Goal: Transaction & Acquisition: Purchase product/service

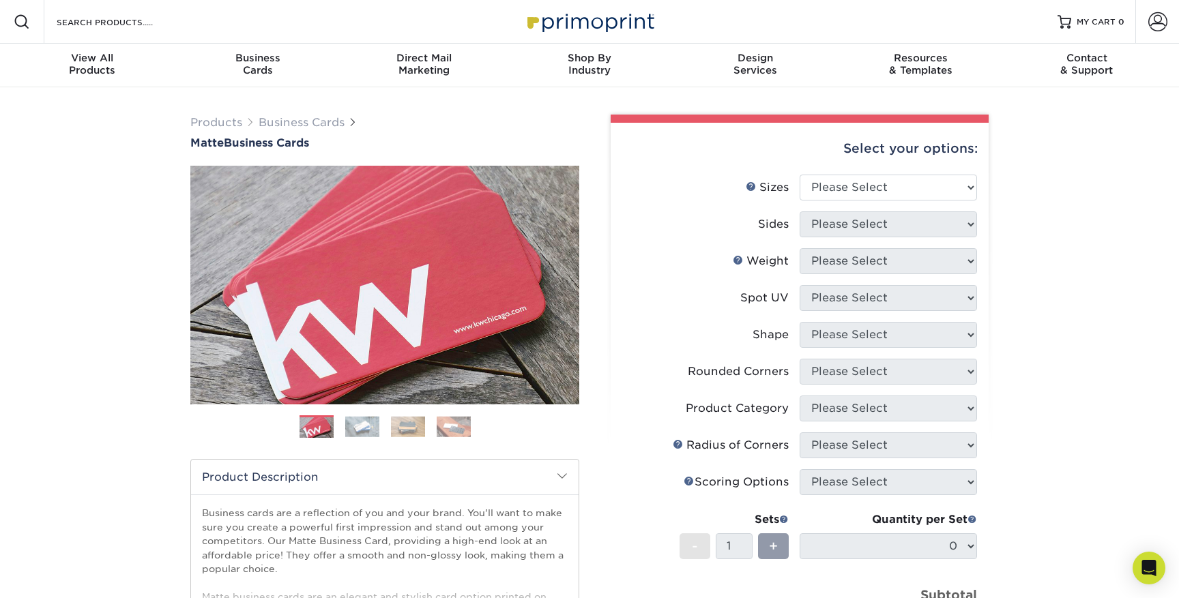
click at [367, 420] on img at bounding box center [362, 426] width 34 height 21
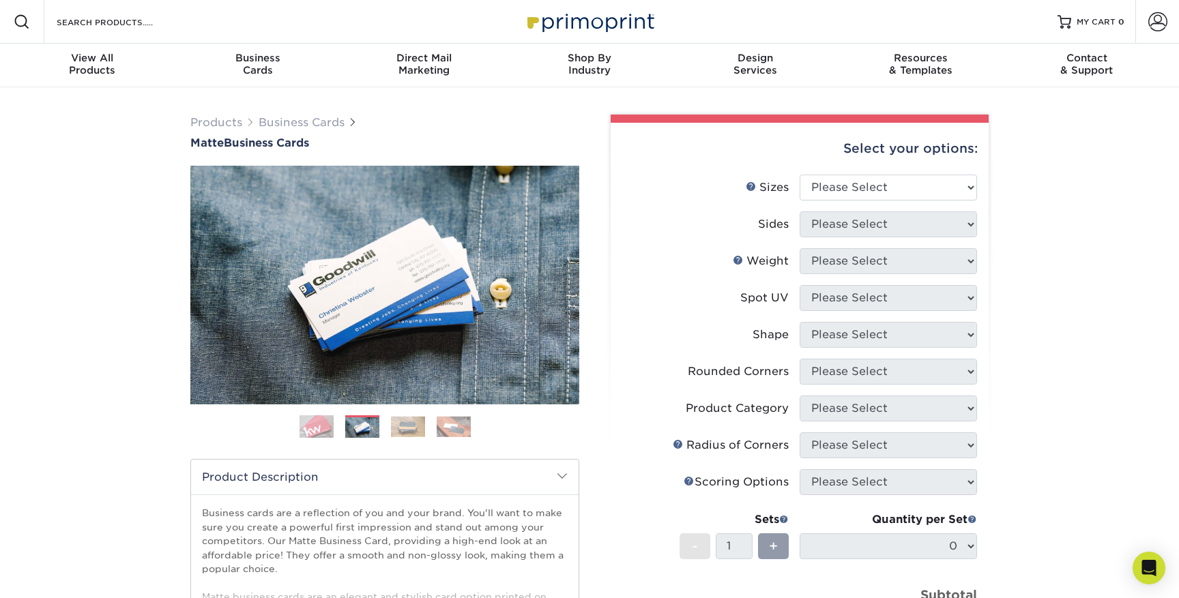
click at [412, 426] on img at bounding box center [408, 426] width 34 height 21
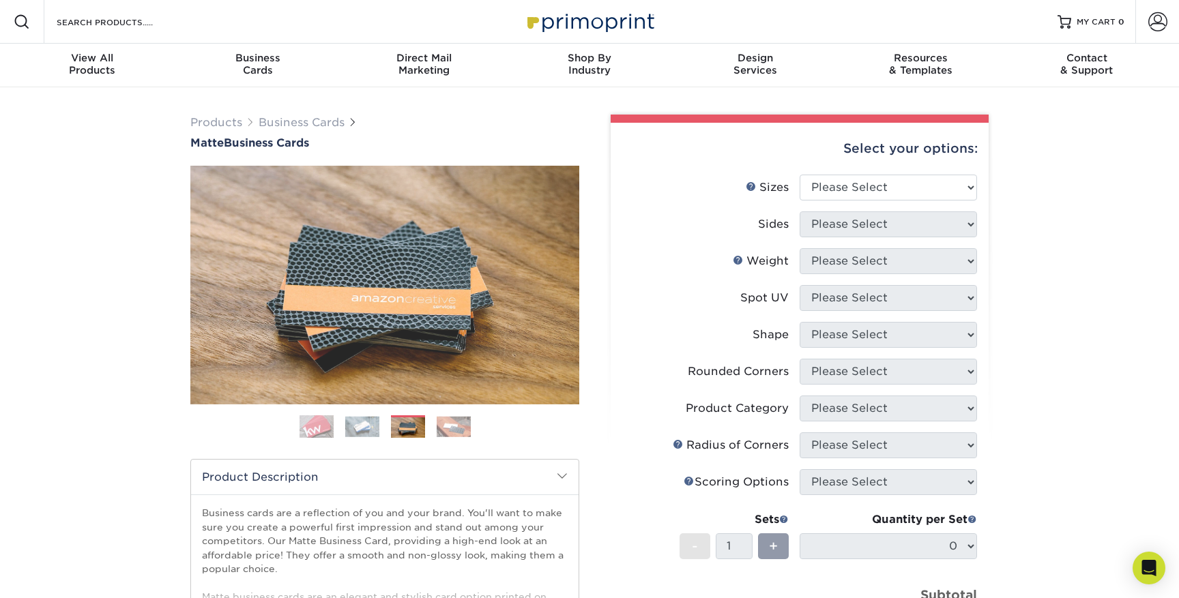
click at [443, 441] on ol at bounding box center [384, 432] width 389 height 33
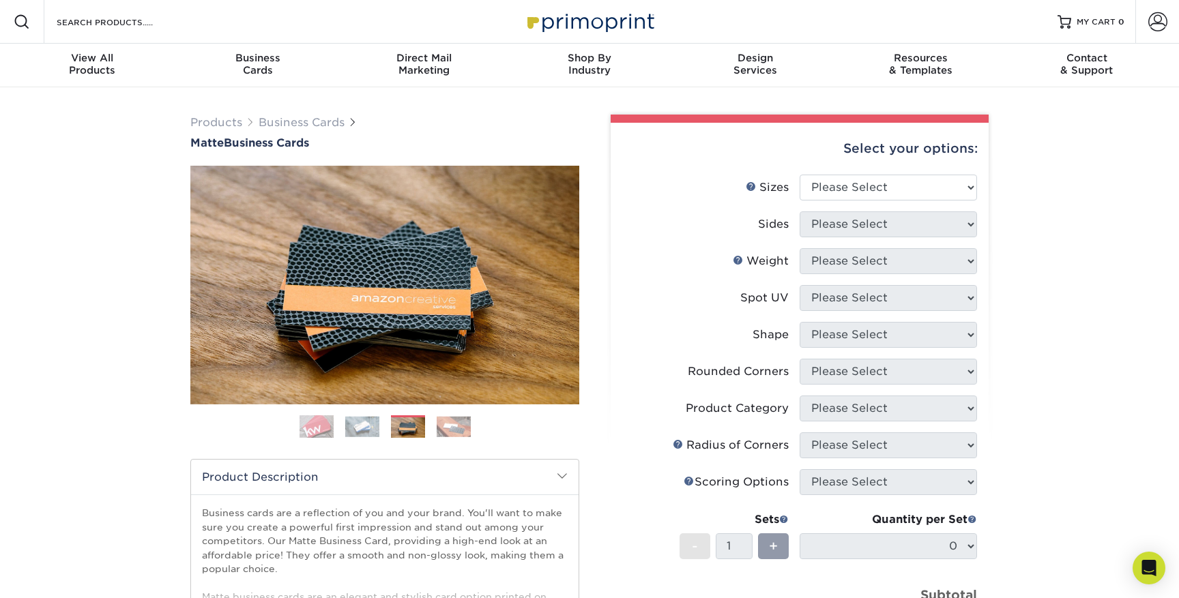
click at [447, 431] on img at bounding box center [454, 426] width 34 height 21
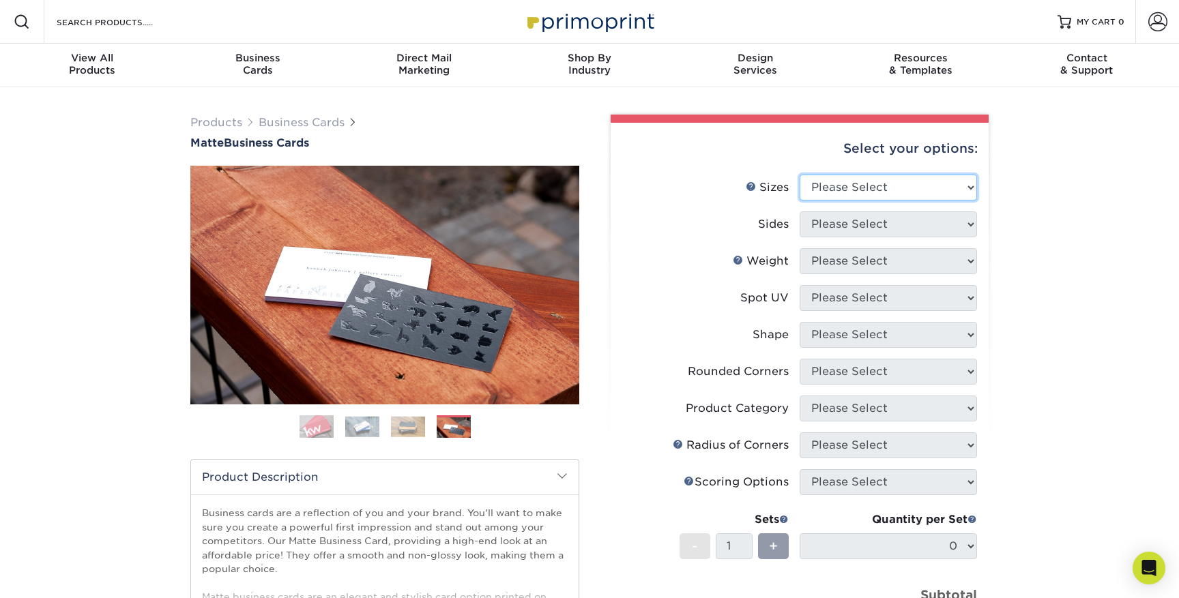
click at [852, 182] on select "Please Select 1.5" x 3.5" - Mini 1.75" x 3.5" - Mini 2" x 2" - Square 2" x 3" -…" at bounding box center [888, 188] width 177 height 26
select select "2.00x3.50"
click at [800, 175] on select "Please Select 1.5" x 3.5" - Mini 1.75" x 3.5" - Mini 2" x 2" - Square 2" x 3" -…" at bounding box center [888, 188] width 177 height 26
click at [893, 226] on select "Please Select Print Both Sides Print Front Only" at bounding box center [888, 225] width 177 height 26
select select "13abbda7-1d64-4f25-8bb2-c179b224825d"
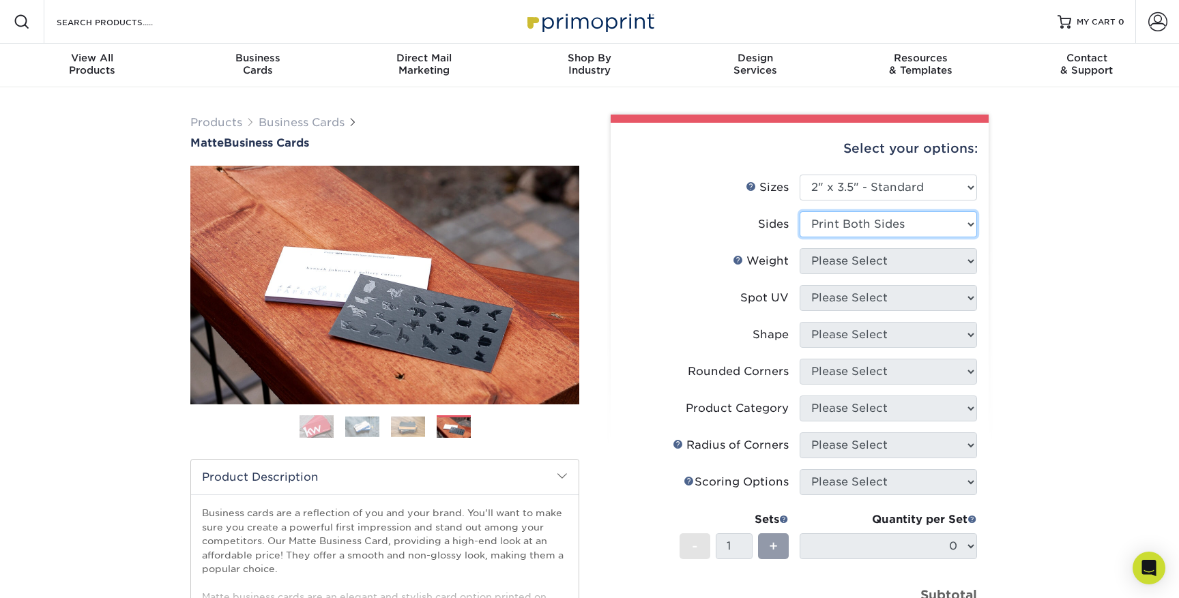
click at [800, 212] on select "Please Select Print Both Sides Print Front Only" at bounding box center [888, 225] width 177 height 26
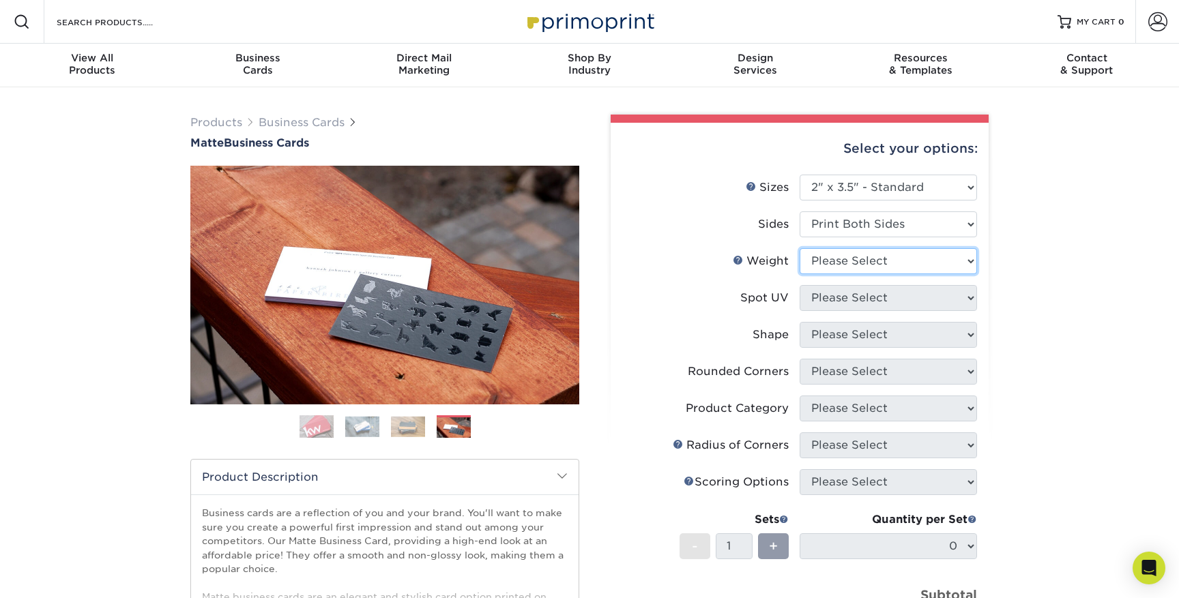
click at [887, 262] on select "Please Select 16PT 14PT" at bounding box center [888, 261] width 177 height 26
select select "16PT"
click at [800, 248] on select "Please Select 16PT 14PT" at bounding box center [888, 261] width 177 height 26
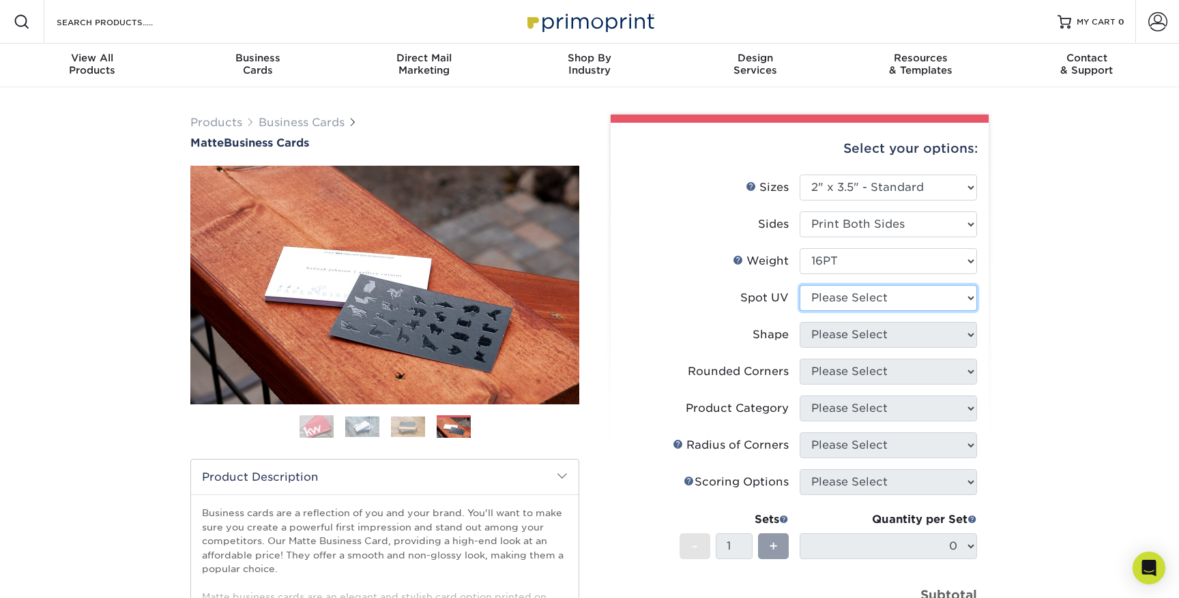
click at [882, 300] on select "Please Select No Spot UV Front and Back (Both Sides) Front Only Back Only" at bounding box center [888, 298] width 177 height 26
select select "1"
click at [800, 285] on select "Please Select No Spot UV Front and Back (Both Sides) Front Only Back Only" at bounding box center [888, 298] width 177 height 26
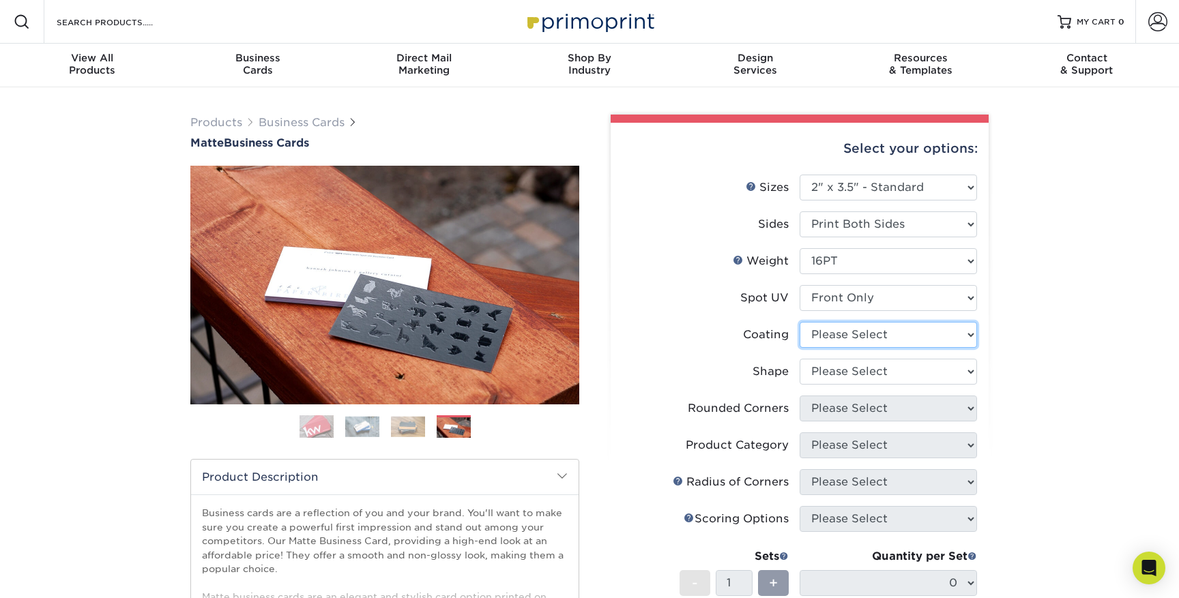
click at [861, 336] on select at bounding box center [888, 335] width 177 height 26
select select "121bb7b5-3b4d-429f-bd8d-bbf80e953313"
click at [800, 322] on select at bounding box center [888, 335] width 177 height 26
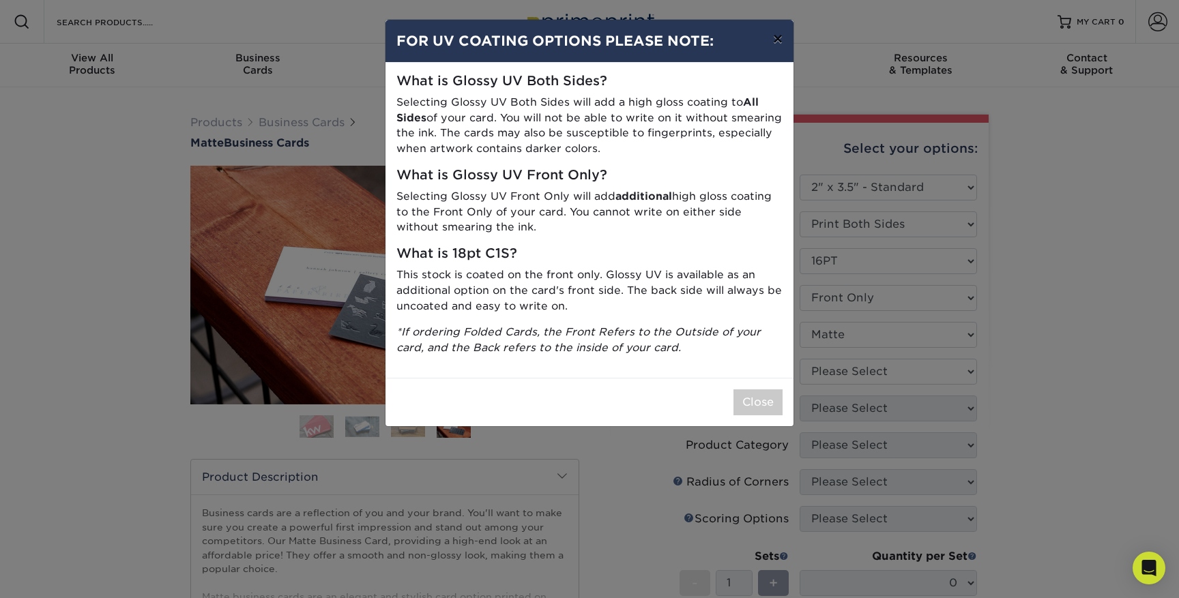
click at [772, 35] on button "×" at bounding box center [777, 39] width 31 height 38
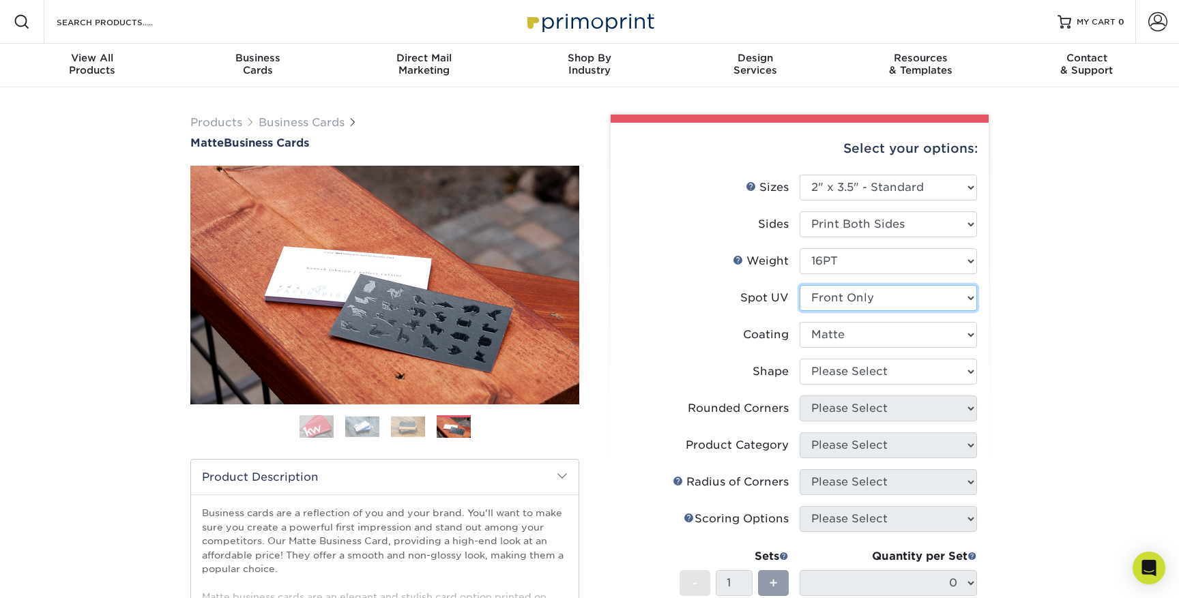
click at [854, 308] on select "Please Select No Spot UV Front and Back (Both Sides) Front Only Back Only" at bounding box center [888, 298] width 177 height 26
select select "3"
click at [800, 285] on select "Please Select No Spot UV Front and Back (Both Sides) Front Only Back Only" at bounding box center [888, 298] width 177 height 26
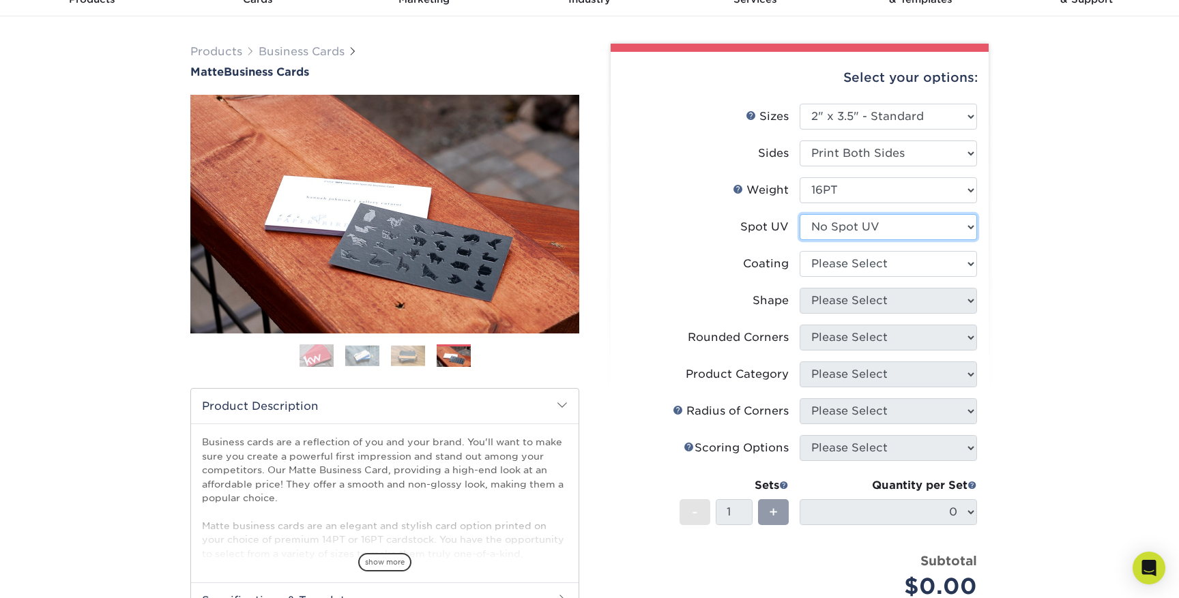
scroll to position [76, 0]
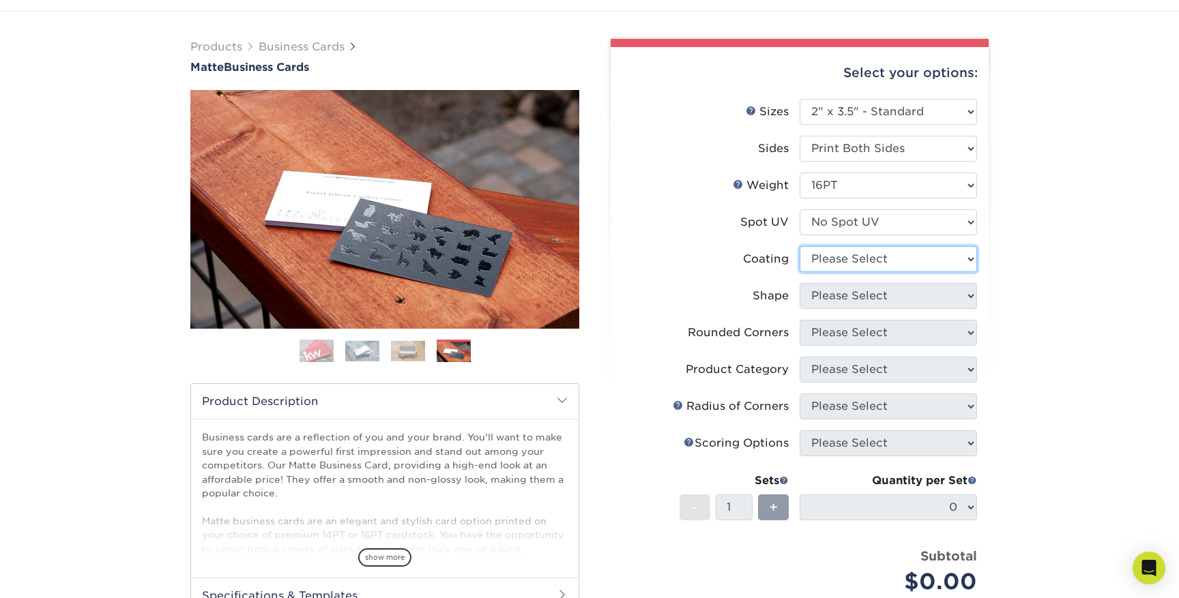
click at [858, 265] on select at bounding box center [888, 259] width 177 height 26
select select "121bb7b5-3b4d-429f-bd8d-bbf80e953313"
click at [800, 246] on select at bounding box center [888, 259] width 177 height 26
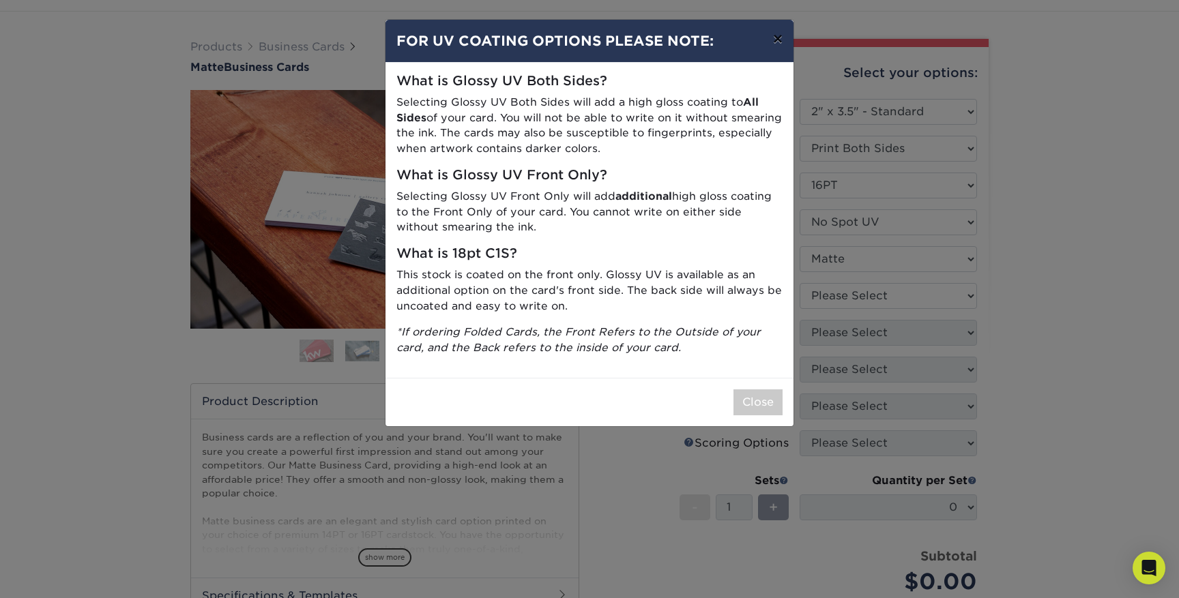
click at [773, 42] on button "×" at bounding box center [777, 39] width 31 height 38
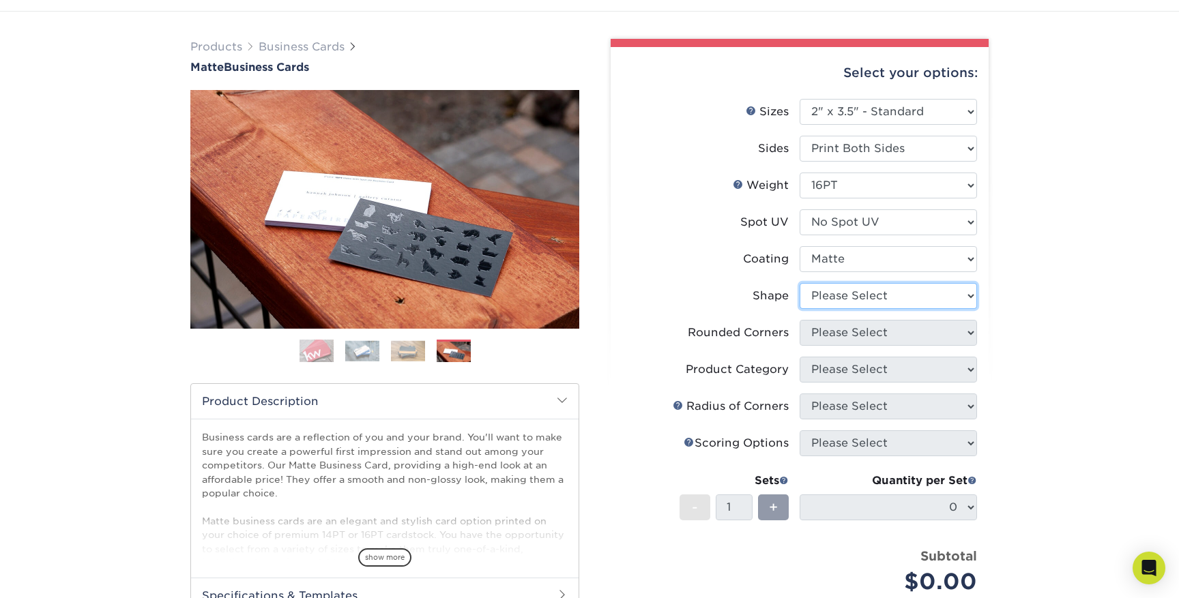
click at [861, 306] on select "Please Select Standard Oval" at bounding box center [888, 296] width 177 height 26
select select "standard"
click at [800, 283] on select "Please Select Standard Oval" at bounding box center [888, 296] width 177 height 26
click at [856, 327] on select "Please Select Yes - Round 2 Corners Yes - Round 4 Corners No" at bounding box center [888, 333] width 177 height 26
select select "7672df9e-0e0a-464d-8e1f-920c575e4da3"
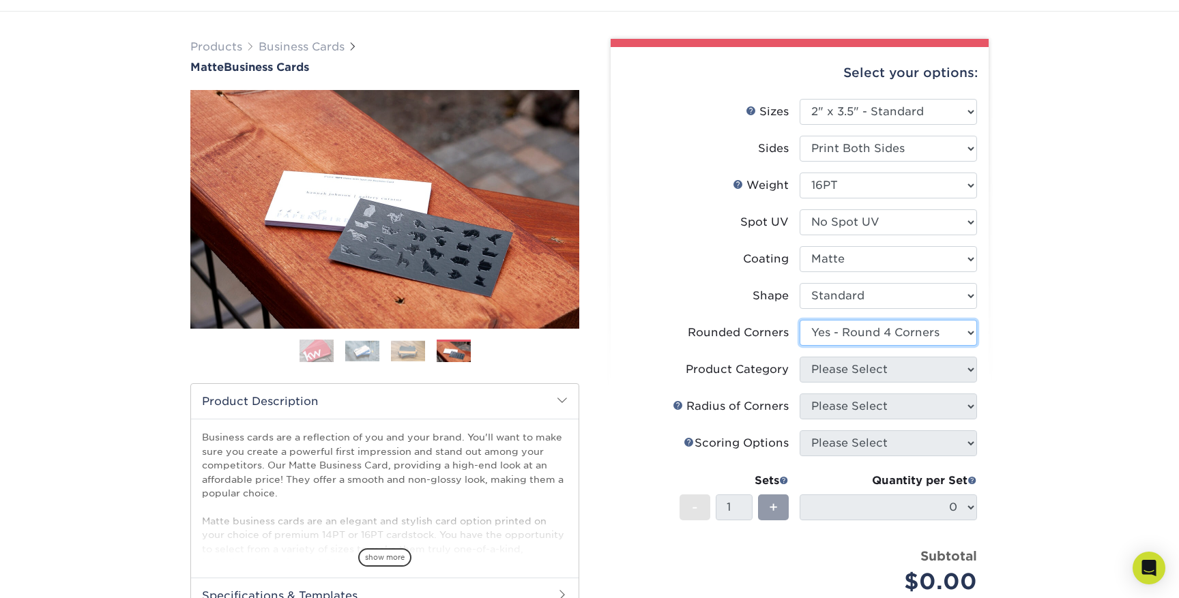
click at [800, 320] on select "Please Select Yes - Round 2 Corners Yes - Round 4 Corners No" at bounding box center [888, 333] width 177 height 26
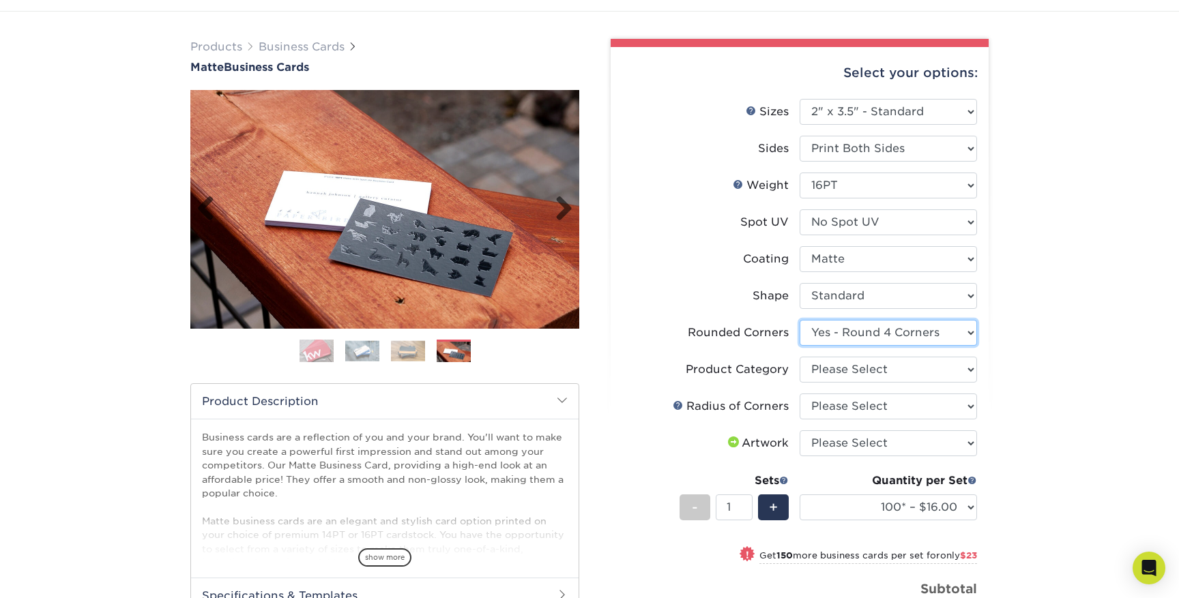
click at [494, 227] on img at bounding box center [384, 209] width 389 height 239
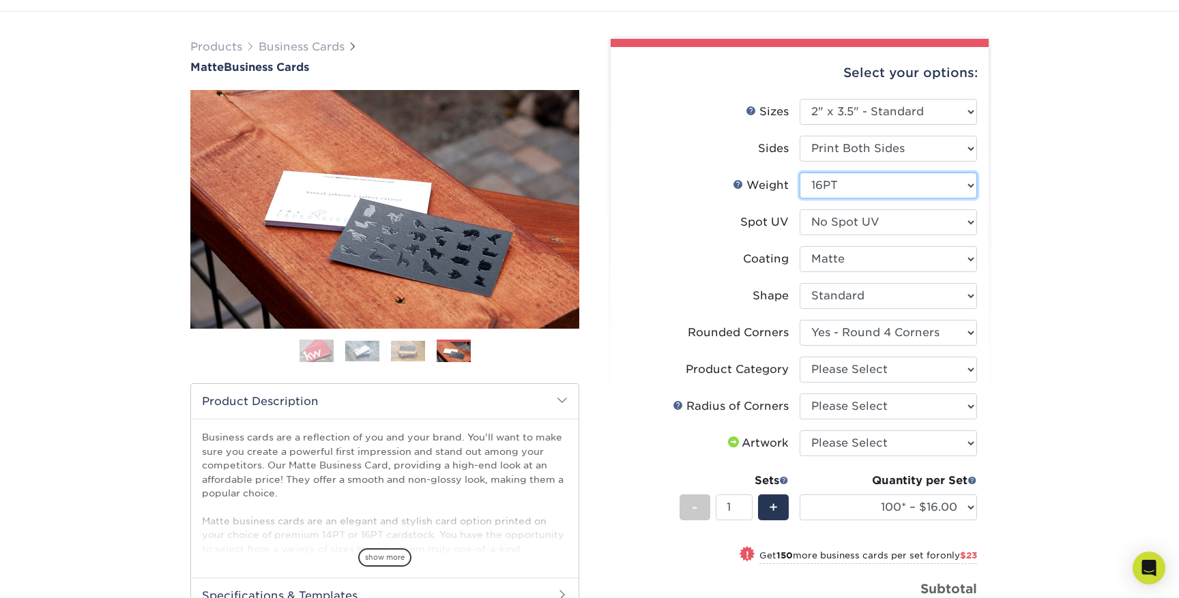
click at [864, 193] on select "Please Select 16PT 14PT" at bounding box center [888, 186] width 177 height 26
click at [852, 226] on select "Please Select No Spot UV Front and Back (Both Sides) Front Only Back Only" at bounding box center [888, 222] width 177 height 26
select select "0"
click at [800, 209] on select "Please Select No Spot UV Front and Back (Both Sides) Front Only Back Only" at bounding box center [888, 222] width 177 height 26
select select "-1"
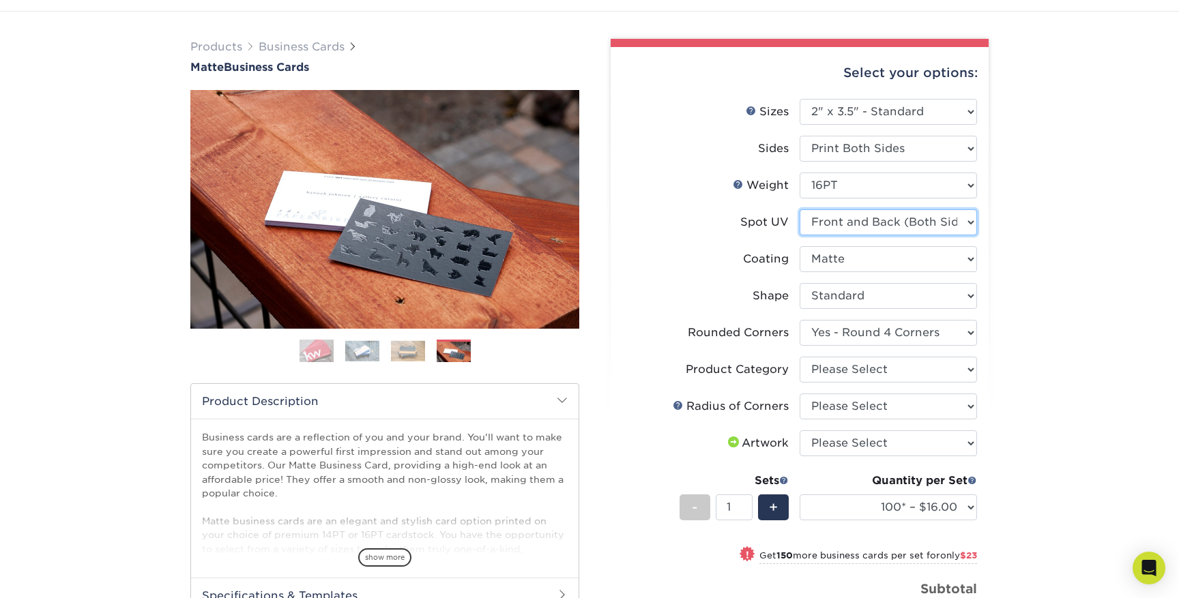
select select
select select "-1"
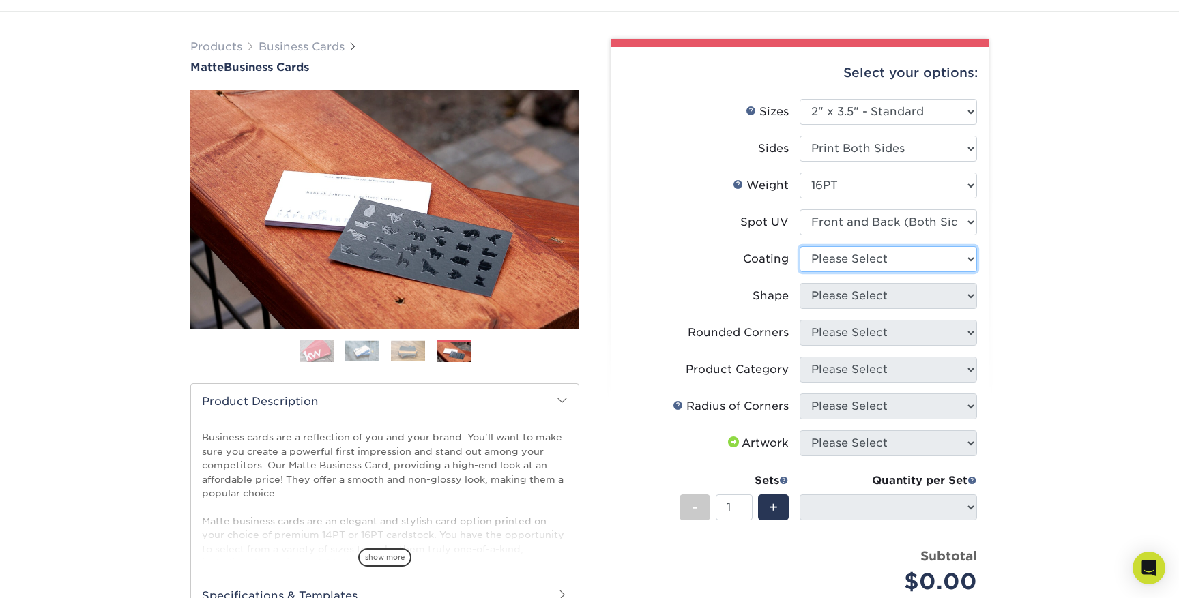
click at [860, 263] on select at bounding box center [888, 259] width 177 height 26
select select "121bb7b5-3b4d-429f-bd8d-bbf80e953313"
click at [800, 246] on select at bounding box center [888, 259] width 177 height 26
select select
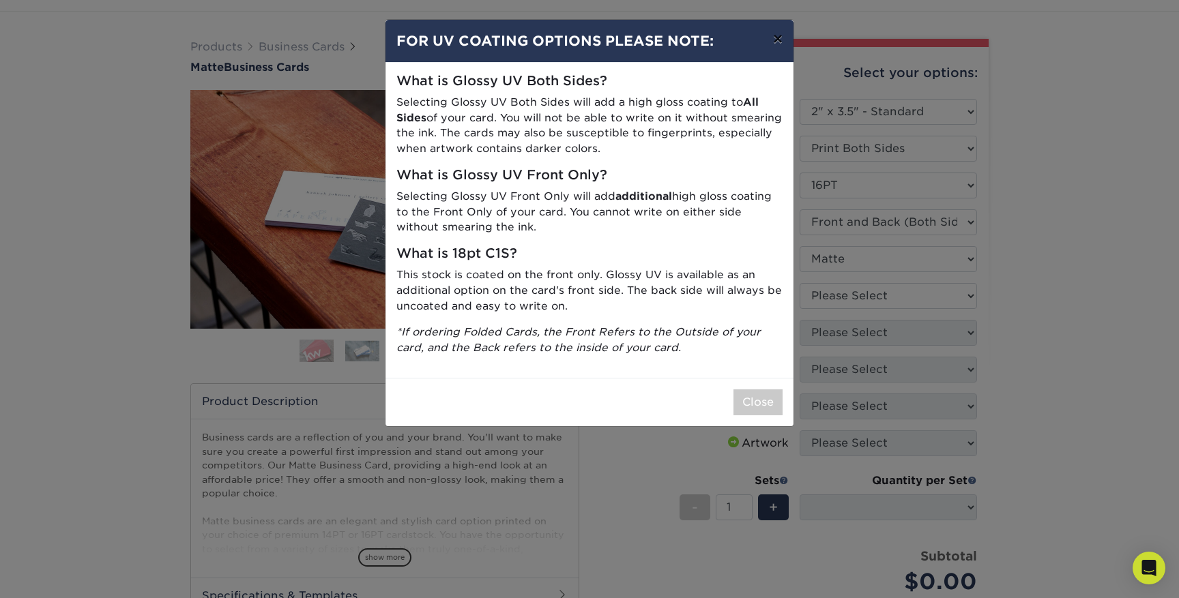
click at [782, 38] on button "×" at bounding box center [777, 39] width 31 height 38
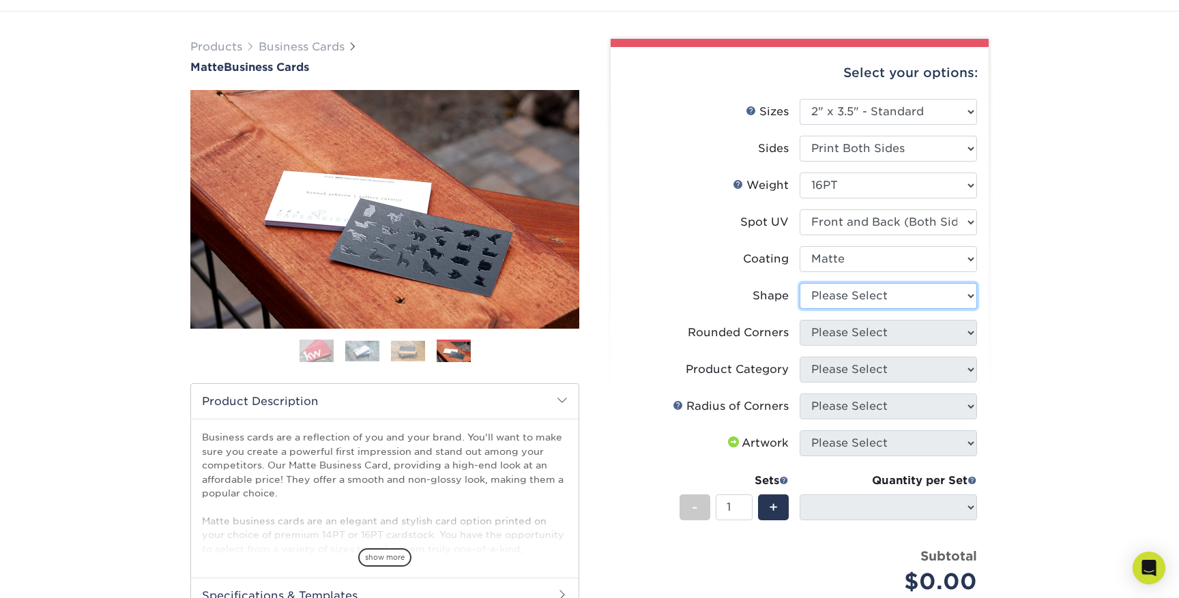
click at [843, 304] on select "Please Select Standard" at bounding box center [888, 296] width 177 height 26
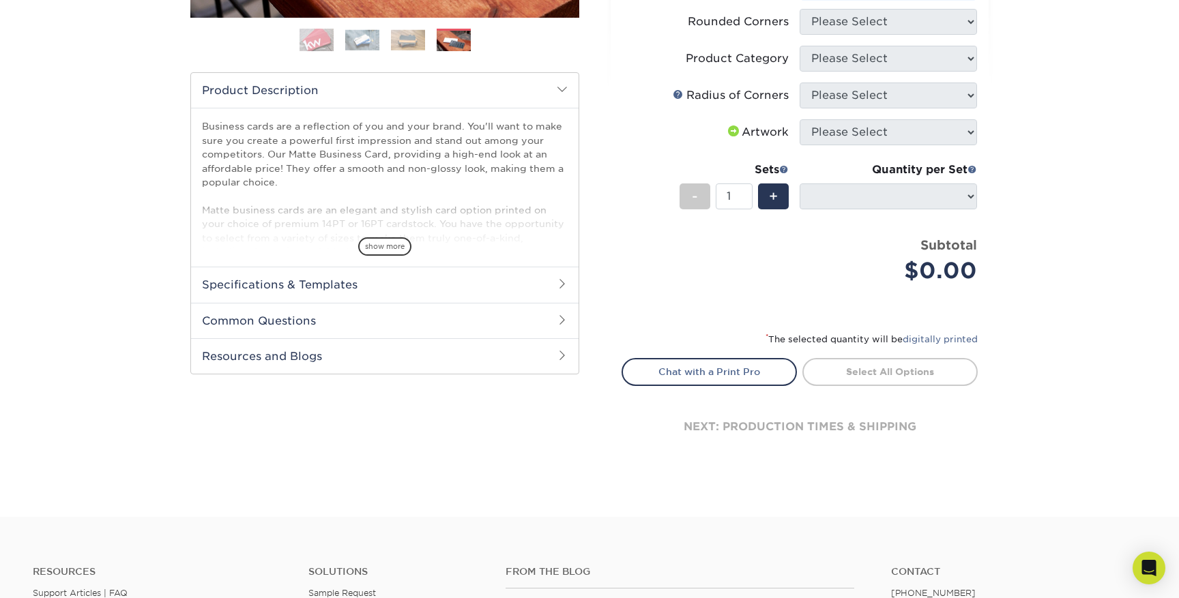
scroll to position [400, 0]
